Goal: Transaction & Acquisition: Subscribe to service/newsletter

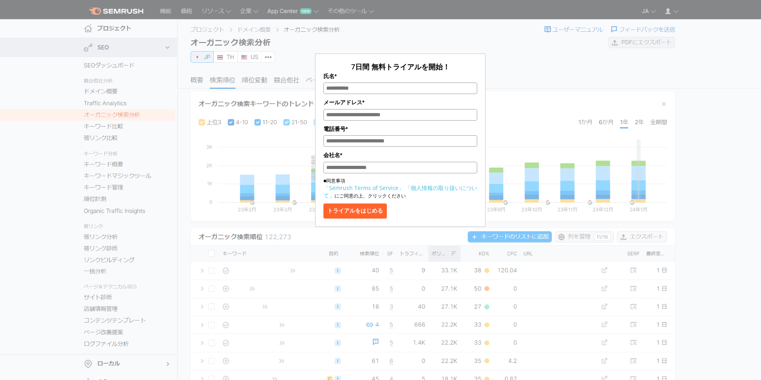
click at [513, 73] on div "7日間 無料トライアルを開始！ 氏名* メールアドレス* 電話番号* 会社名* ■同意事項 「Semrush Terms of Service」 「個人情報の…" at bounding box center [400, 118] width 396 height 217
click at [491, 47] on div "7日間 無料トライアルを開始！ 氏名* メールアドレス* 電話番号* 会社名* ■同意事項 「Semrush Terms of Service」 「個人情報の…" at bounding box center [400, 118] width 396 height 217
click at [652, 13] on div "7日間 無料トライアルを開始！ 氏名* メールアドレス* 電話番号* 会社名* ■同意事項 「Semrush Terms of Service」 「個人情報の…" at bounding box center [401, 115] width 644 height 223
